Goal: Information Seeking & Learning: Understand process/instructions

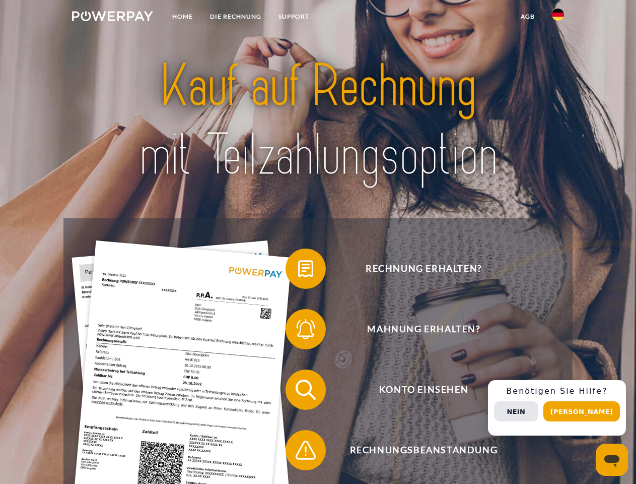
click at [112, 18] on img at bounding box center [112, 16] width 81 height 10
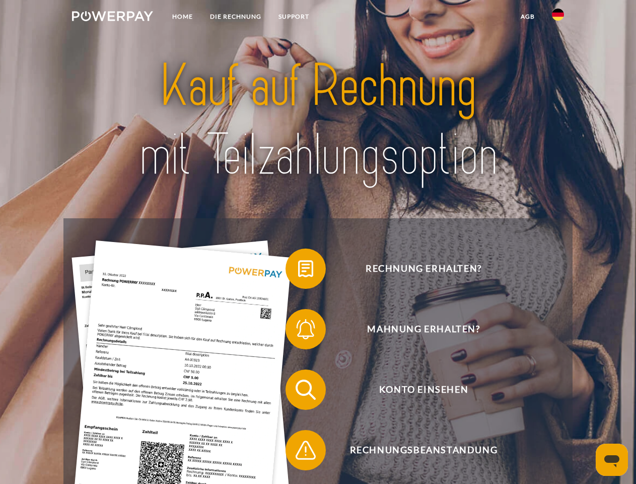
click at [558, 18] on img at bounding box center [558, 15] width 12 height 12
click at [527, 17] on link "agb" at bounding box center [527, 17] width 31 height 18
click at [298, 270] on span at bounding box center [290, 268] width 50 height 50
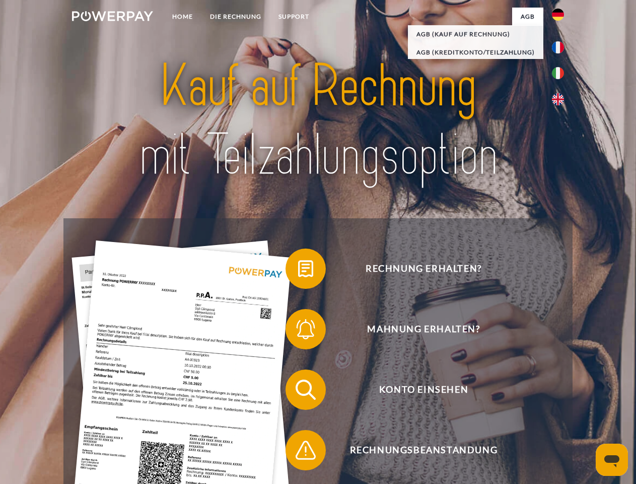
click at [298, 331] on span at bounding box center [290, 329] width 50 height 50
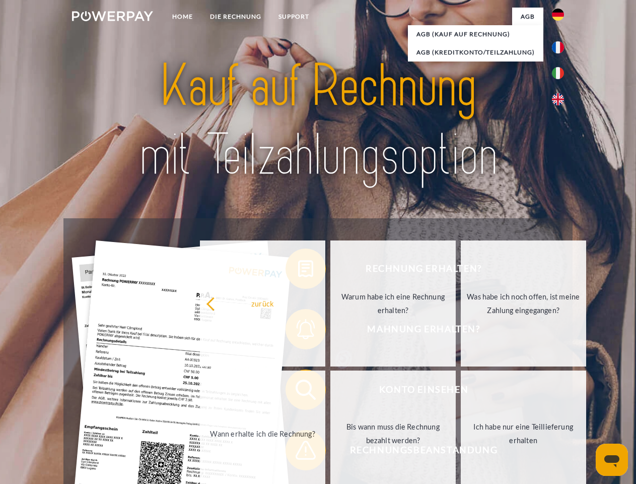
click at [330, 391] on link "Bis wann muss die Rechnung bezahlt werden?" at bounding box center [392, 433] width 125 height 126
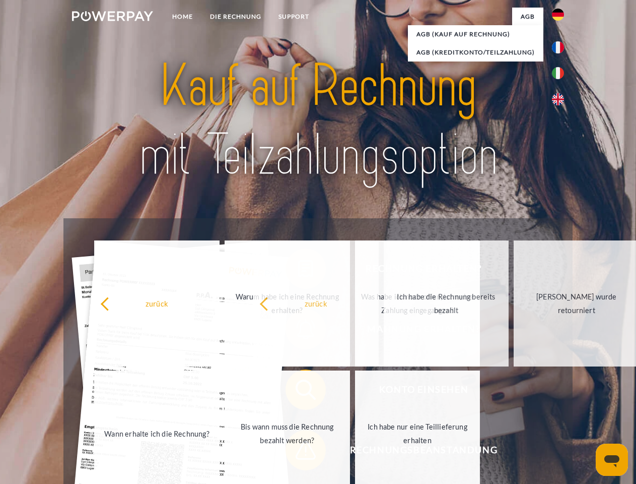
click at [298, 452] on span at bounding box center [290, 450] width 50 height 50
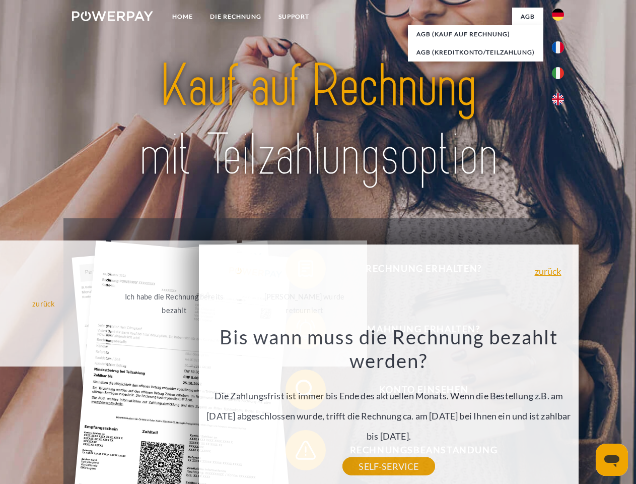
click at [561, 408] on div "Rechnung erhalten? Mahnung erhalten? Konto einsehen" at bounding box center [317, 419] width 509 height 403
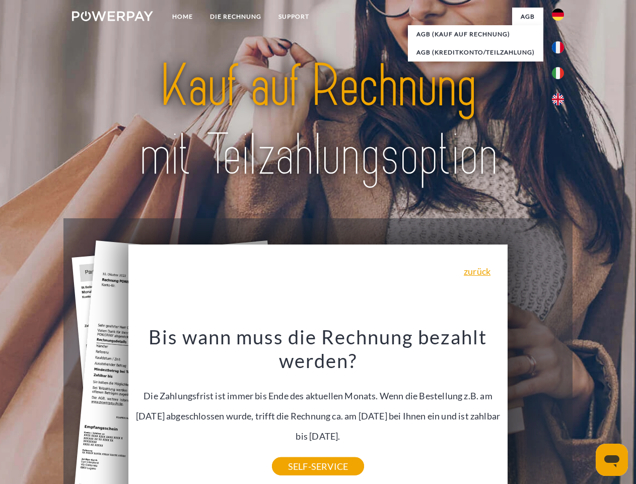
click at [536, 410] on span "Konto einsehen" at bounding box center [423, 389] width 247 height 40
click at [585, 411] on header "Home DIE RECHNUNG SUPPORT" at bounding box center [318, 348] width 636 height 696
